Goal: Task Accomplishment & Management: Use online tool/utility

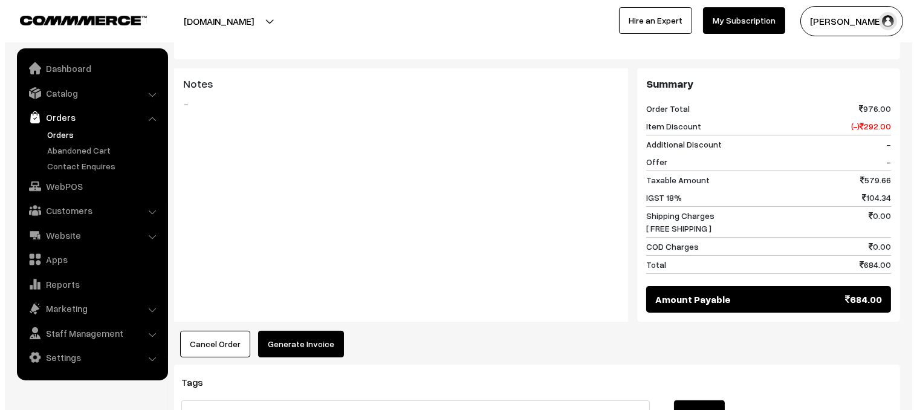
scroll to position [496, 0]
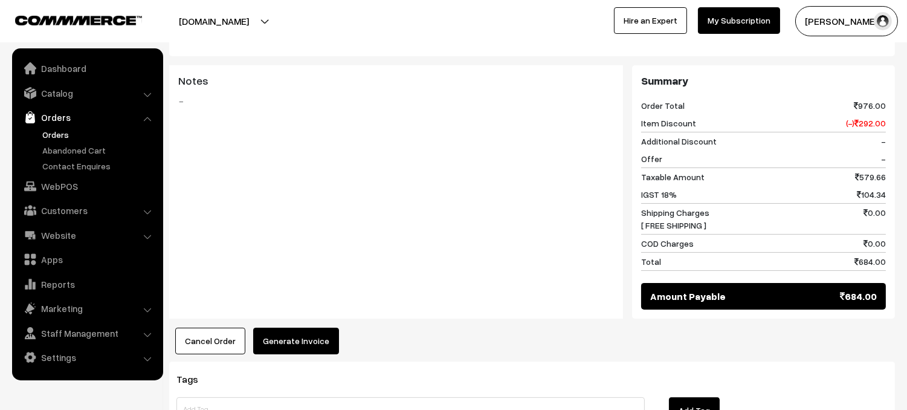
click at [300, 328] on button "Generate Invoice" at bounding box center [296, 341] width 86 height 27
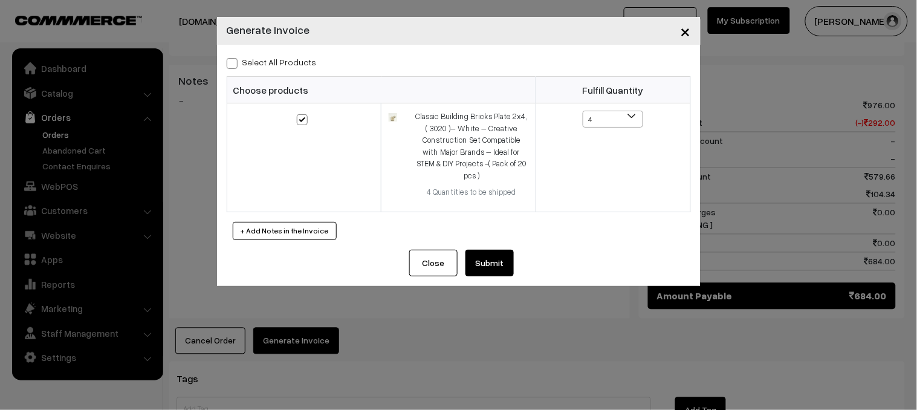
click at [503, 250] on button "Submit" at bounding box center [489, 263] width 48 height 27
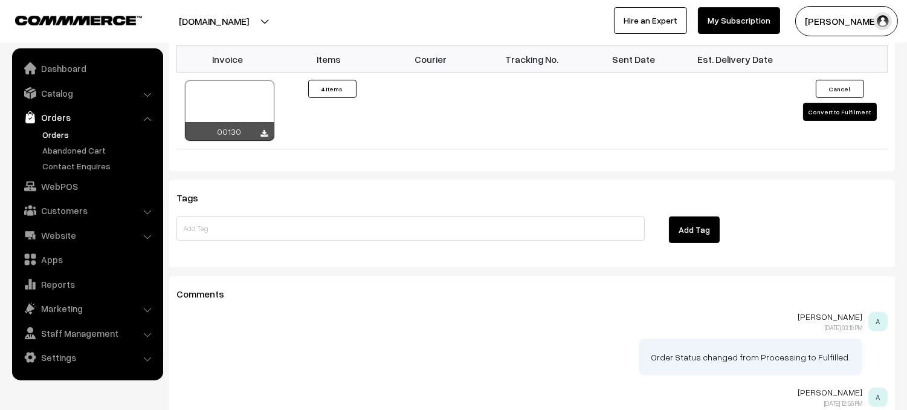
scroll to position [738, 0]
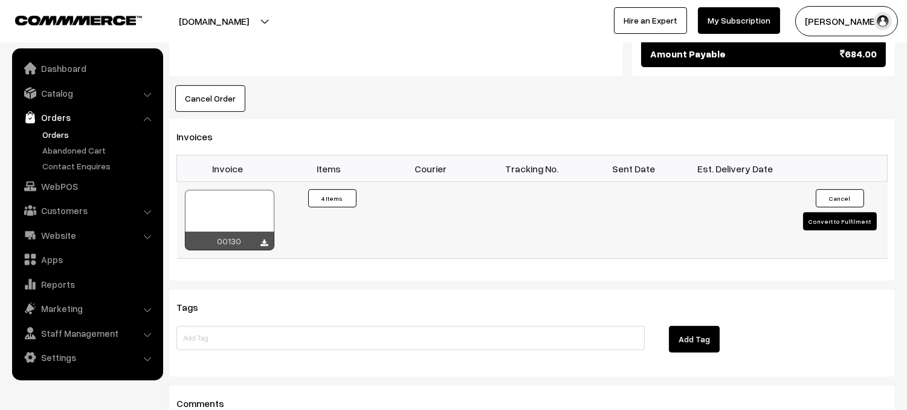
click at [861, 212] on button "Convert to Fulfilment" at bounding box center [840, 221] width 74 height 18
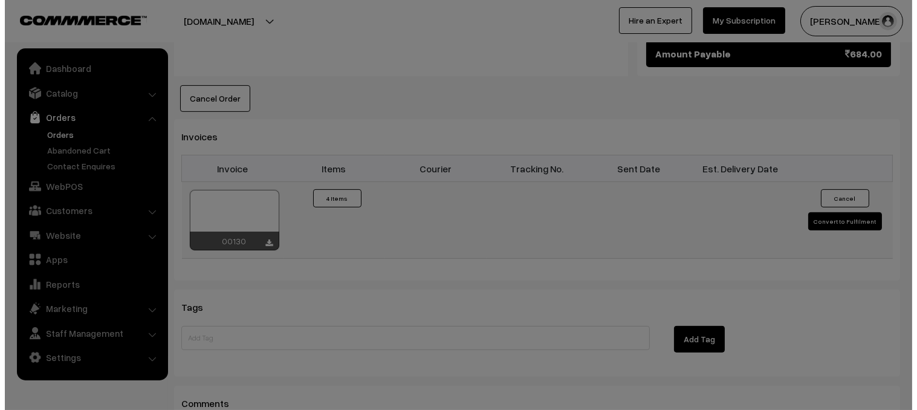
scroll to position [739, 0]
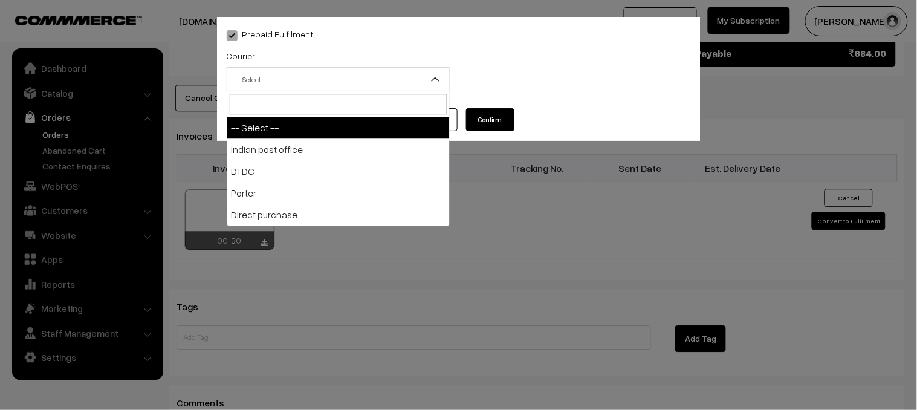
click at [422, 76] on span "-- Select --" at bounding box center [338, 79] width 222 height 21
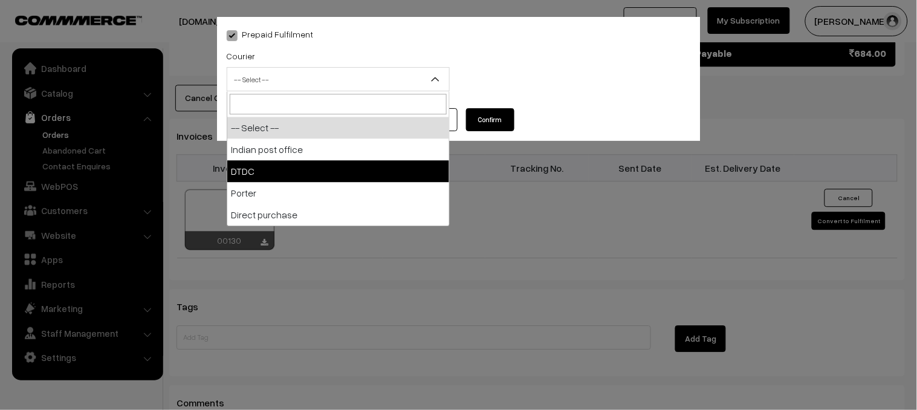
select select "2"
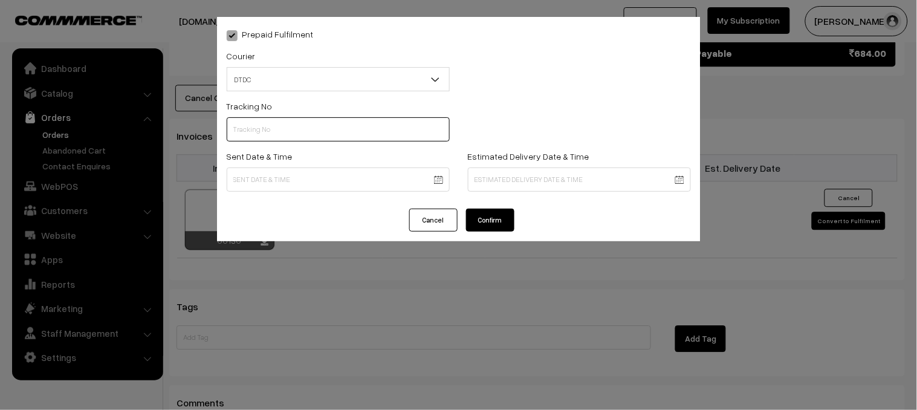
click at [314, 125] on input "text" at bounding box center [338, 129] width 223 height 24
type input "B31185073"
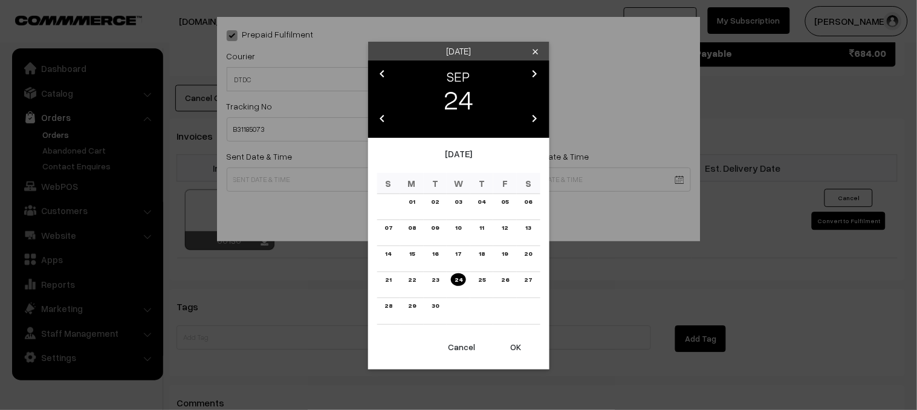
click at [521, 348] on button "OK" at bounding box center [516, 347] width 48 height 27
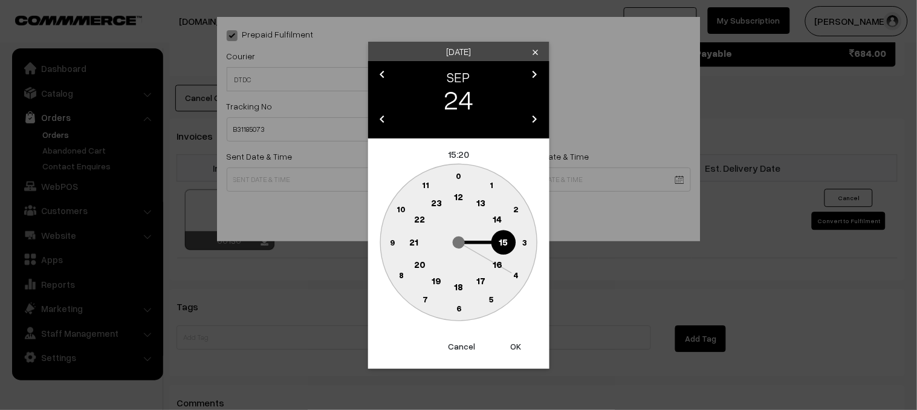
click at [461, 306] on text "6" at bounding box center [458, 308] width 5 height 10
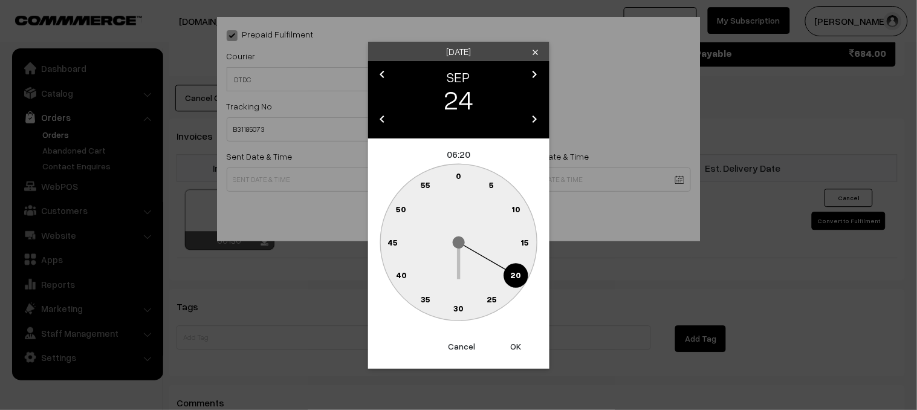
click at [458, 306] on text "30" at bounding box center [458, 308] width 10 height 10
type input "24-09-2025 06:30"
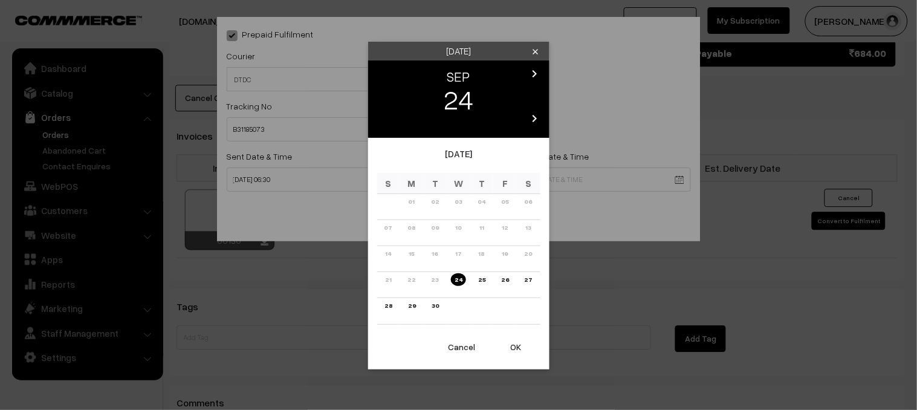
click at [432, 308] on link "30" at bounding box center [435, 305] width 15 height 13
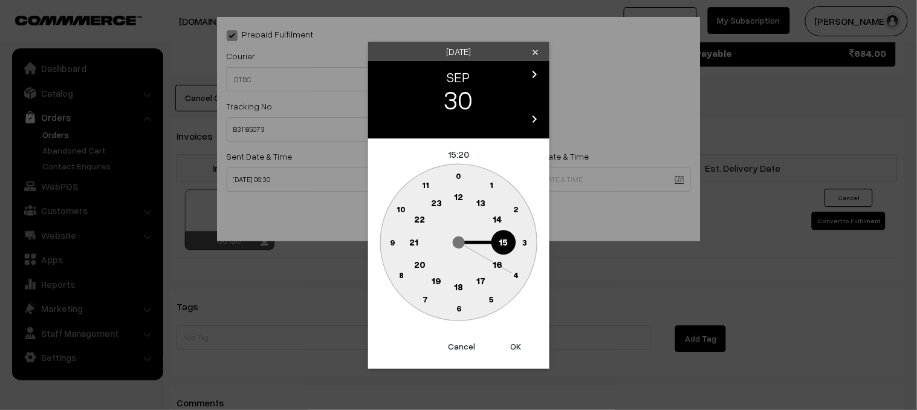
click at [460, 308] on text "6" at bounding box center [458, 308] width 5 height 10
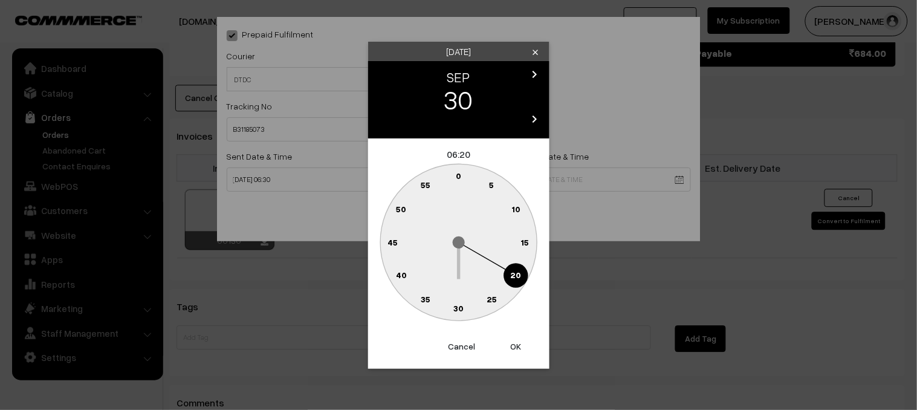
click at [460, 308] on text "30" at bounding box center [458, 308] width 10 height 10
type input "30-09-2025 06:30"
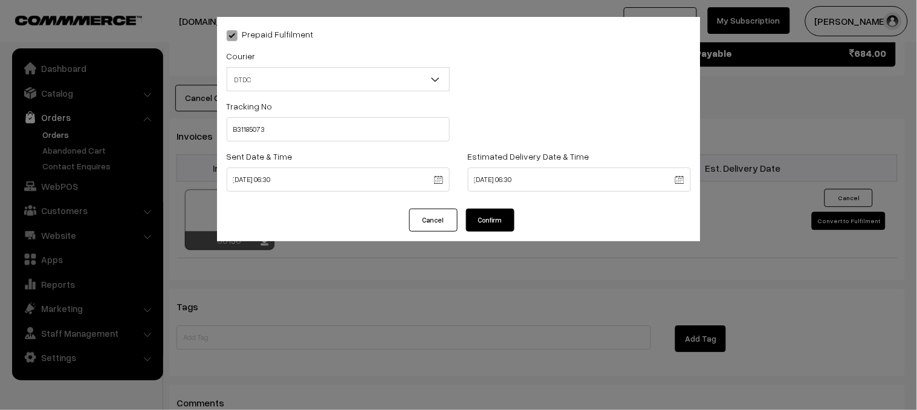
click at [503, 215] on button "Confirm" at bounding box center [490, 220] width 48 height 23
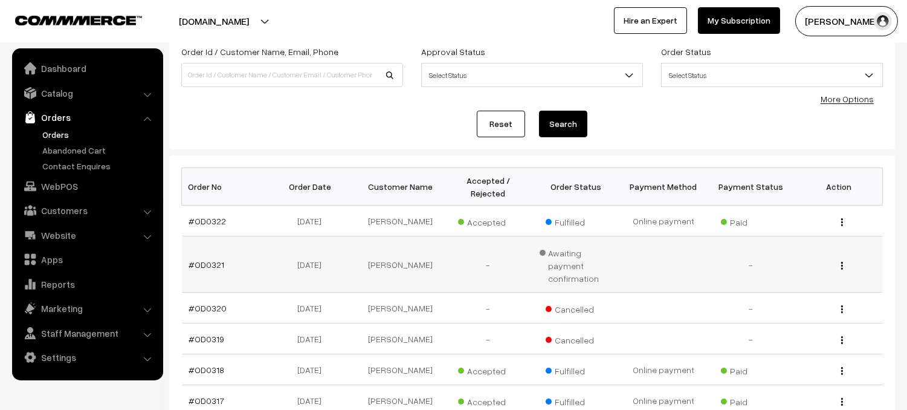
scroll to position [79, 0]
click at [216, 259] on link "#OD0321" at bounding box center [207, 264] width 36 height 10
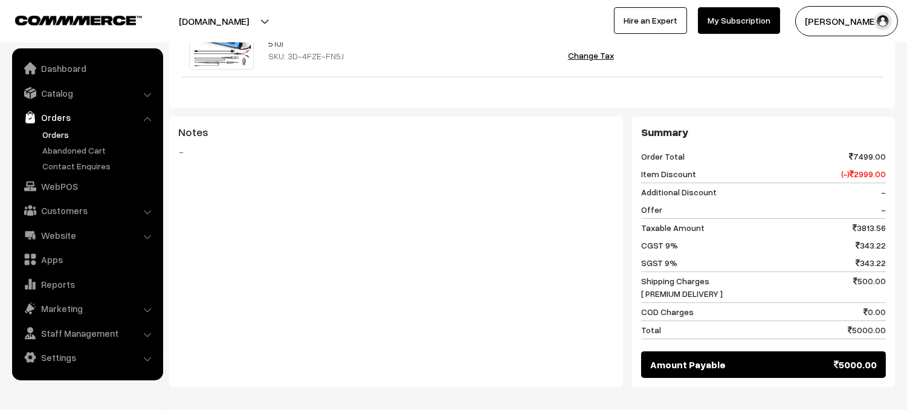
scroll to position [406, 0]
